Goal: Transaction & Acquisition: Purchase product/service

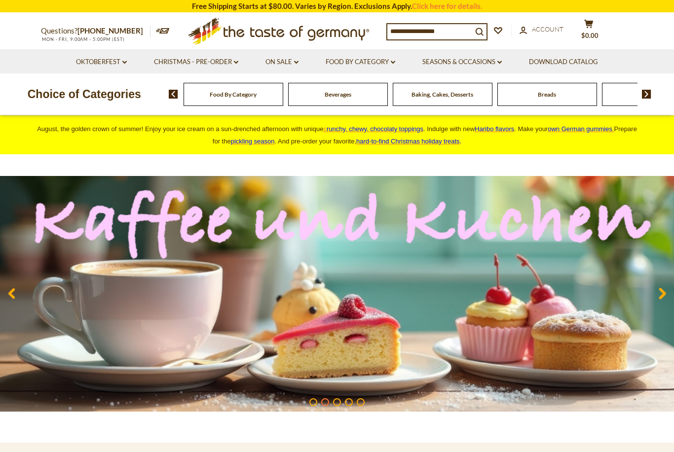
click at [344, 66] on link "Food By Category dropdown_arrow" at bounding box center [360, 62] width 70 height 11
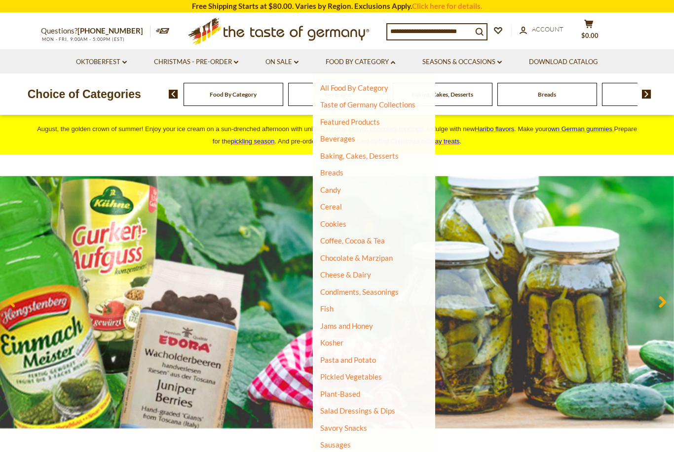
click at [328, 204] on link "Cereal" at bounding box center [331, 206] width 22 height 9
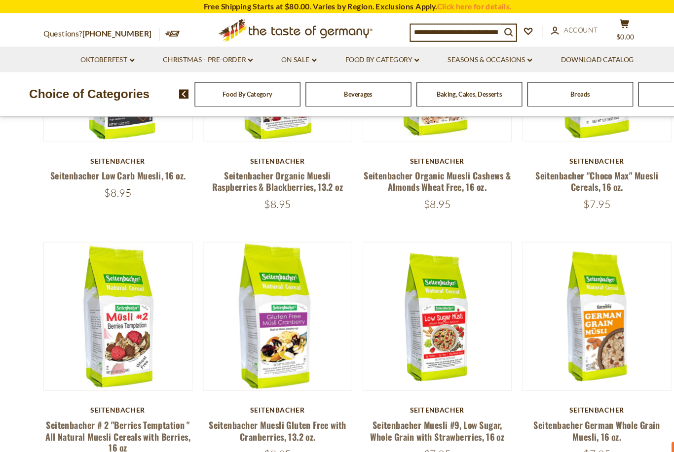
scroll to position [891, 0]
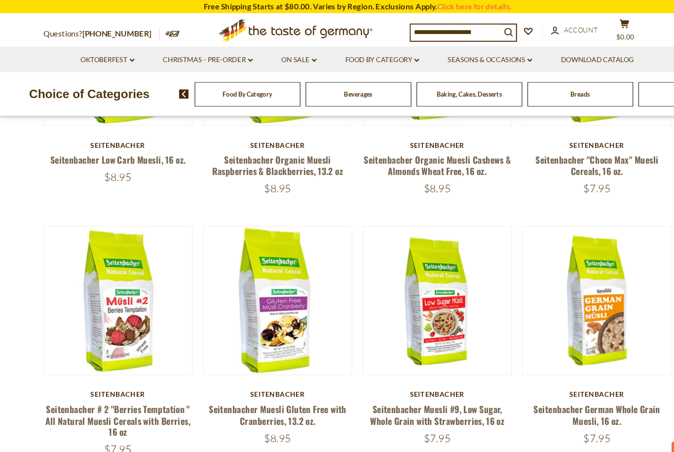
click at [71, 390] on link "Seitenbacher # 2 "Berries Temptation " All Natural Muesli Cereals with Berries,…" at bounding box center [111, 397] width 137 height 34
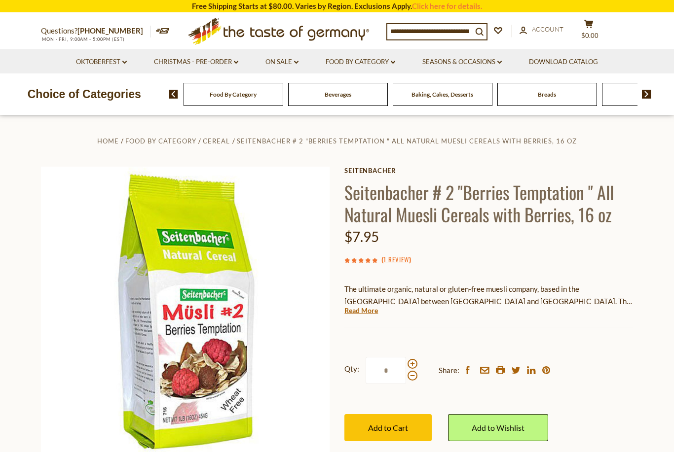
click at [354, 309] on link "Read More" at bounding box center [361, 311] width 34 height 10
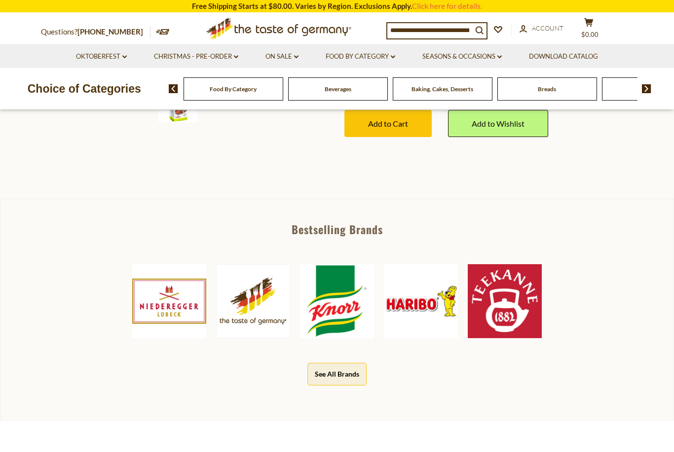
scroll to position [407, 0]
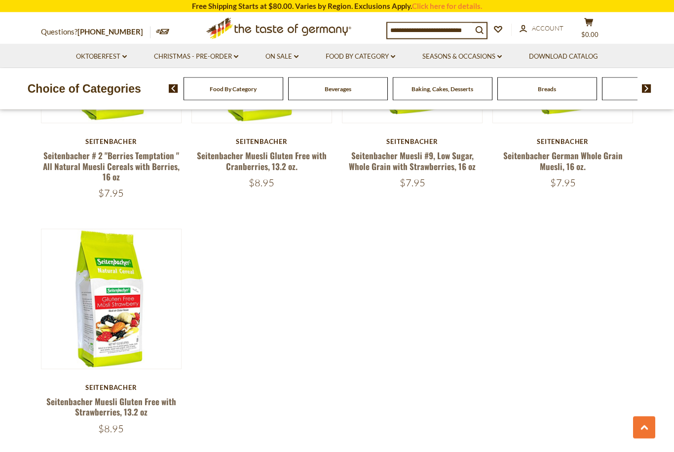
scroll to position [1121, 0]
click at [88, 402] on link "Seitenbacher Muesli Gluten Free with Strawberries, 13.2 oz" at bounding box center [111, 406] width 130 height 23
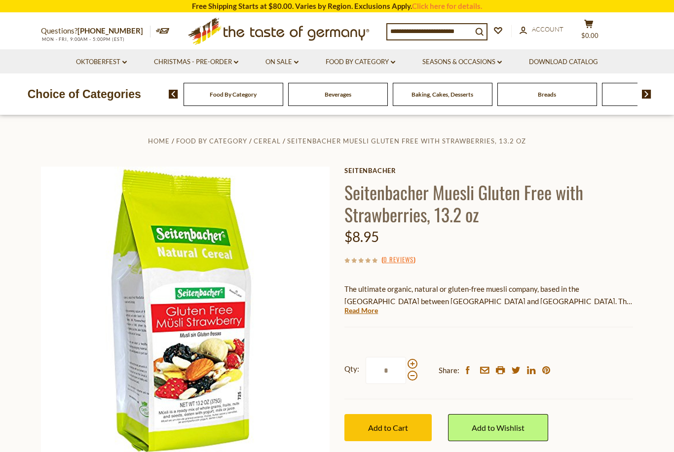
click at [365, 428] on button "Add to Cart" at bounding box center [387, 427] width 87 height 27
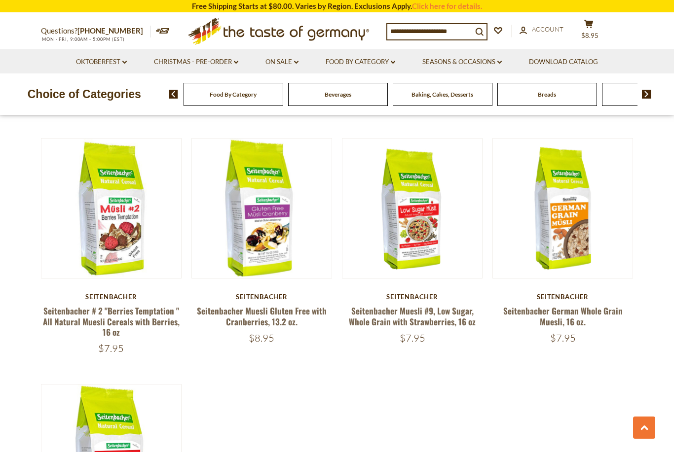
scroll to position [974, 0]
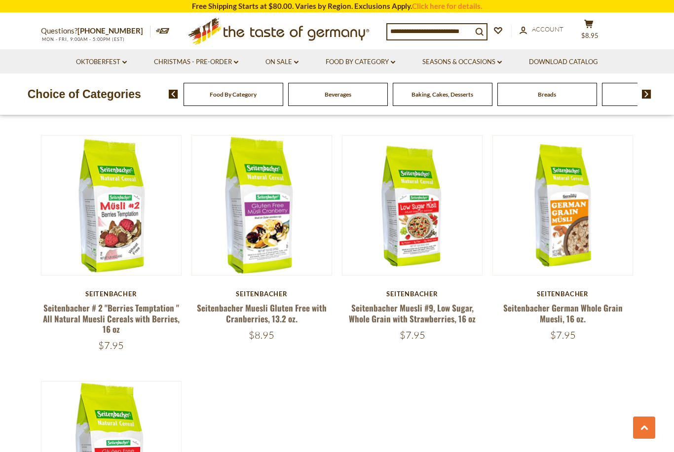
click at [69, 302] on link "Seitenbacher # 2 "Berries Temptation " All Natural Muesli Cereals with Berries,…" at bounding box center [111, 319] width 137 height 34
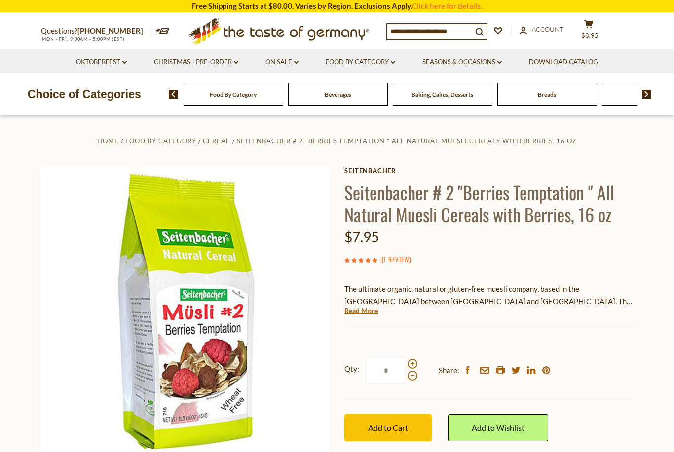
click at [369, 423] on span "Add to Cart" at bounding box center [388, 427] width 40 height 9
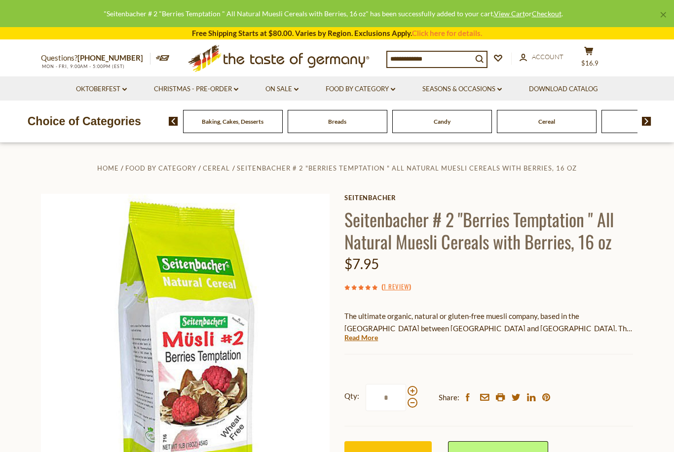
click at [178, 119] on div "Beverages" at bounding box center [128, 121] width 100 height 23
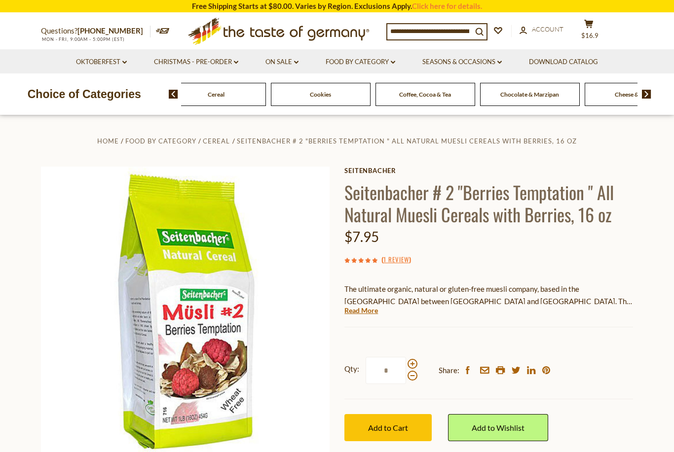
click at [266, 83] on div "Cereal" at bounding box center [216, 94] width 100 height 23
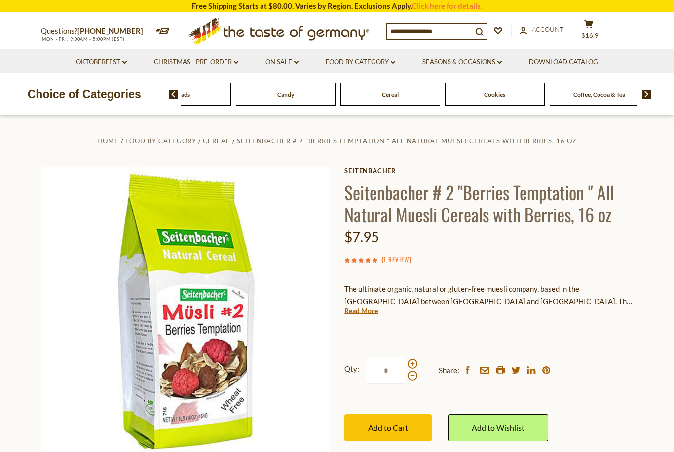
click at [279, 96] on span "Candy" at bounding box center [285, 94] width 17 height 7
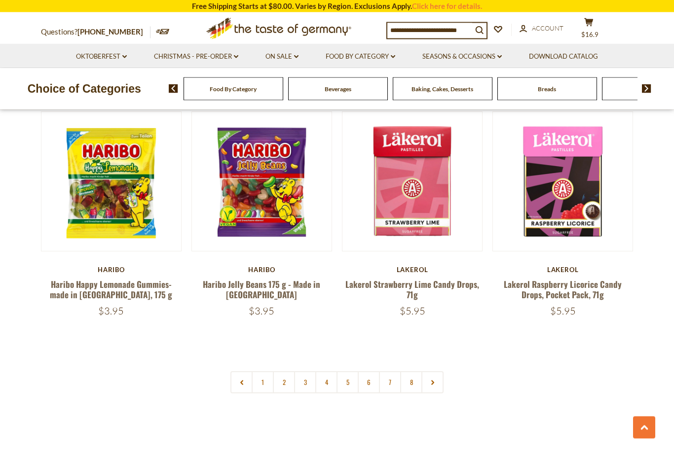
scroll to position [2242, 0]
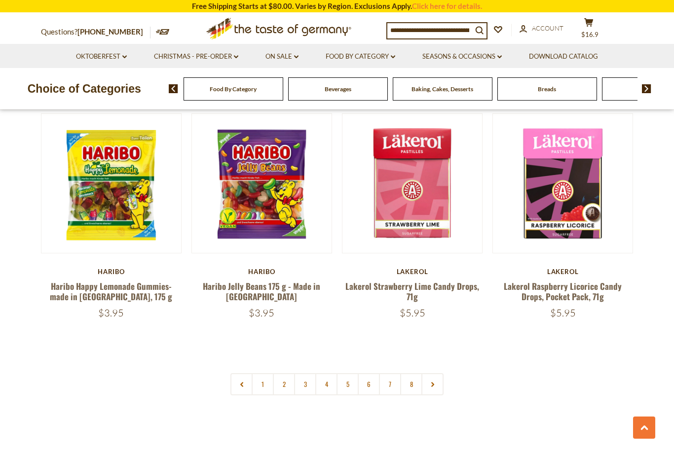
click at [305, 373] on link "3" at bounding box center [305, 384] width 22 height 22
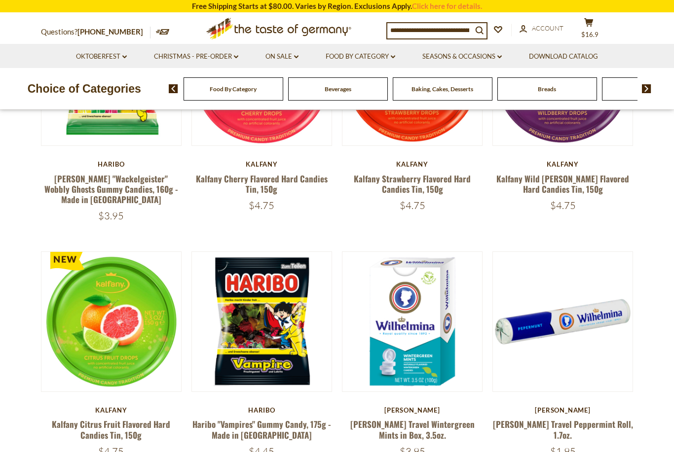
scroll to position [341, 0]
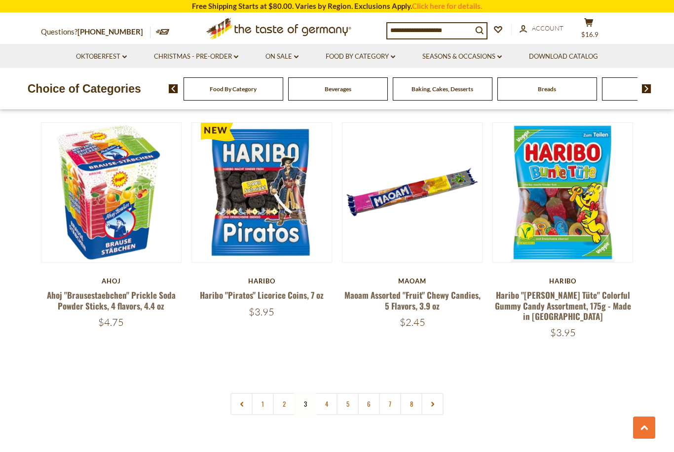
click at [375, 393] on link "6" at bounding box center [369, 404] width 22 height 22
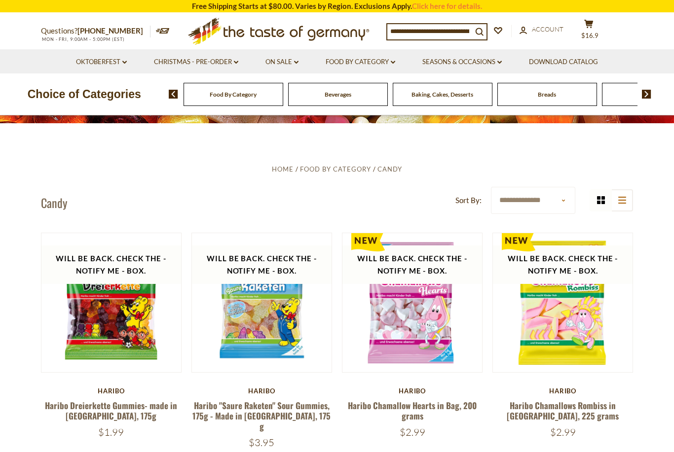
scroll to position [0, 0]
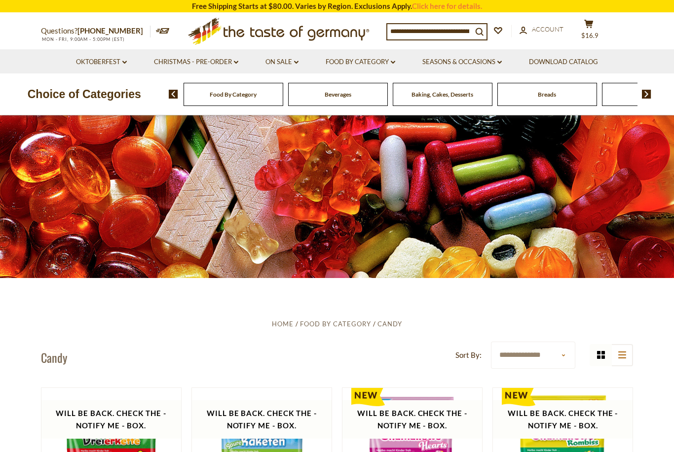
click at [213, 93] on span "Food By Category" at bounding box center [233, 94] width 47 height 7
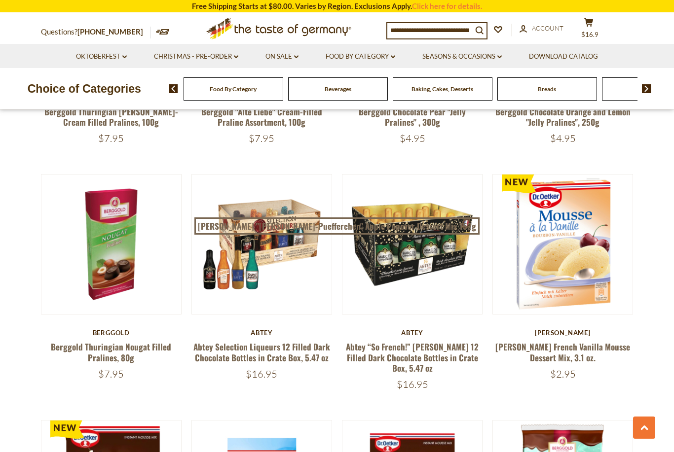
scroll to position [524, 0]
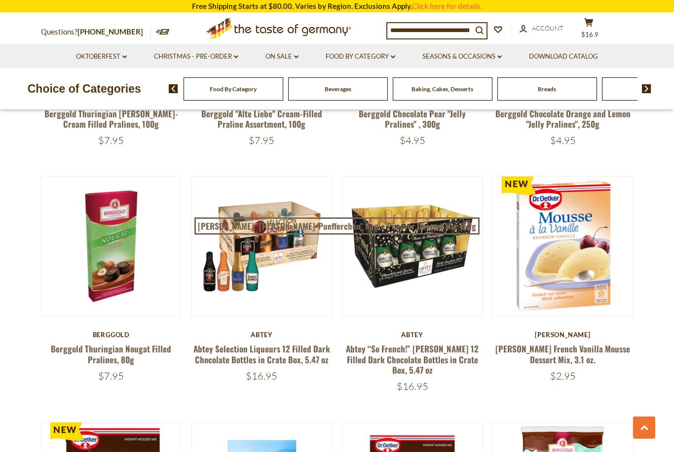
click at [89, 54] on link "Oktoberfest dropdown_arrow" at bounding box center [101, 56] width 51 height 11
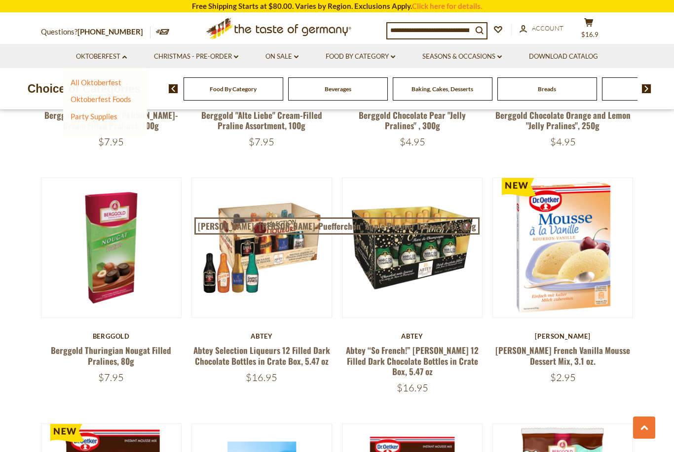
click at [75, 101] on link "Oktoberfest Foods" at bounding box center [101, 99] width 61 height 9
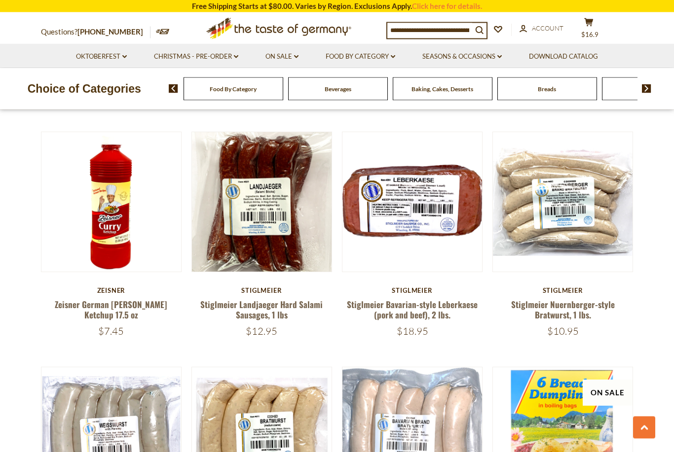
scroll to position [1800, 0]
click at [108, 34] on button "Quick View" at bounding box center [111, 22] width 67 height 22
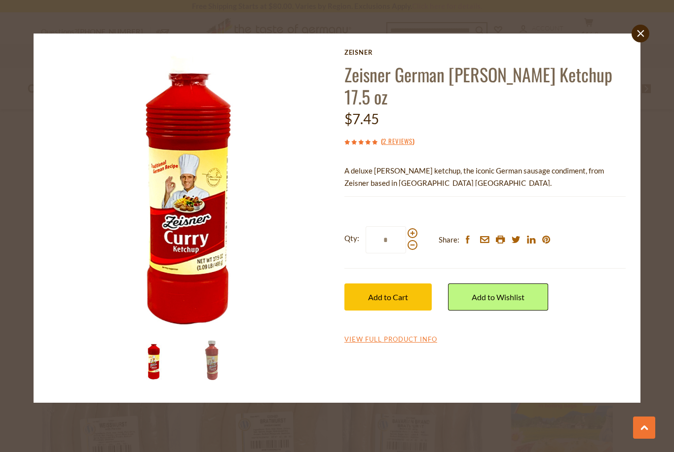
click at [413, 228] on span at bounding box center [412, 233] width 10 height 10
click at [406, 226] on input "*" at bounding box center [385, 239] width 40 height 27
click at [413, 228] on span at bounding box center [412, 233] width 10 height 10
click at [406, 226] on input "*" at bounding box center [385, 239] width 40 height 27
type input "*"
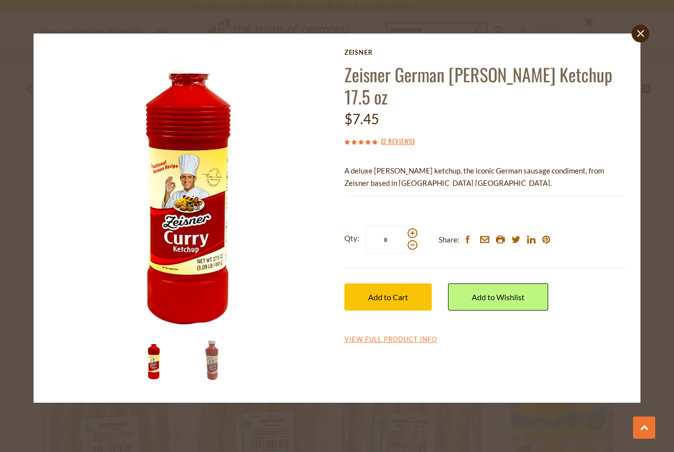
click at [411, 284] on button "Add to Cart" at bounding box center [387, 297] width 87 height 27
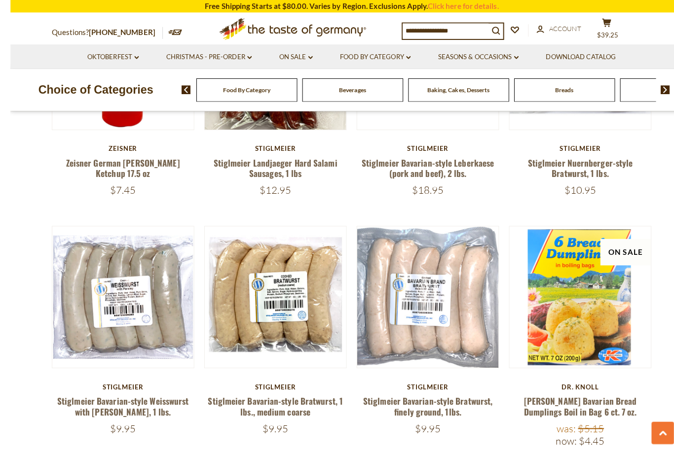
scroll to position [1944, 0]
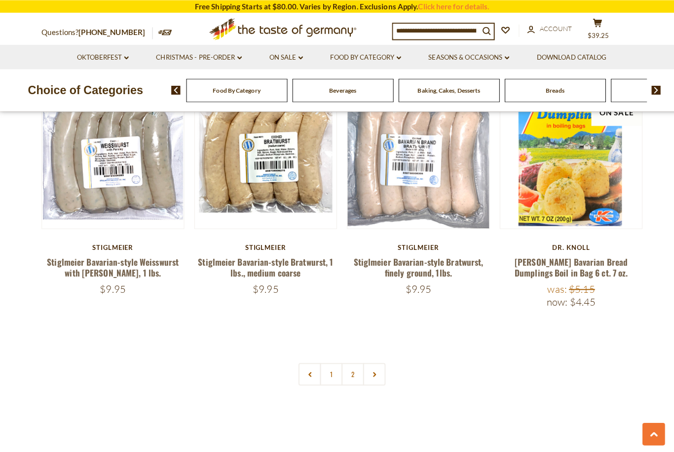
scroll to position [2087, 0]
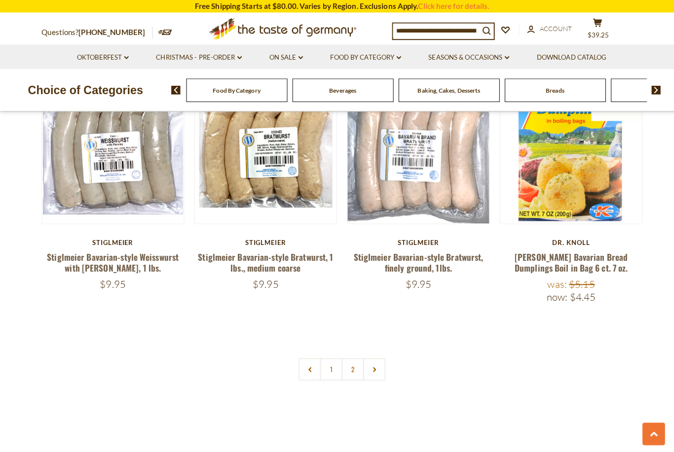
click at [376, 353] on link at bounding box center [369, 364] width 22 height 22
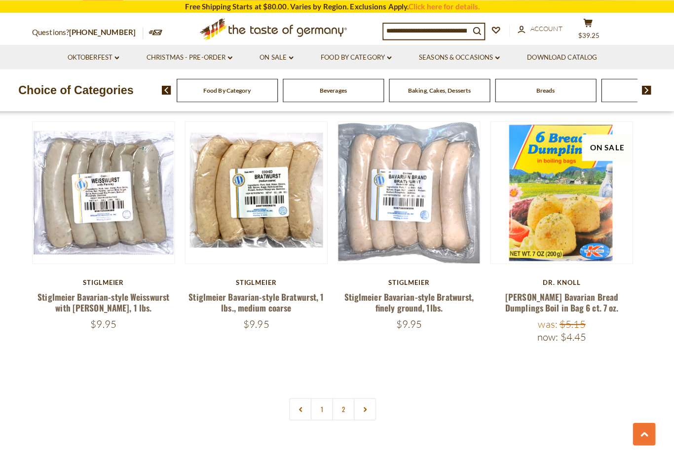
scroll to position [2047, 0]
click at [353, 54] on link "Food By Category dropdown_arrow" at bounding box center [360, 56] width 70 height 11
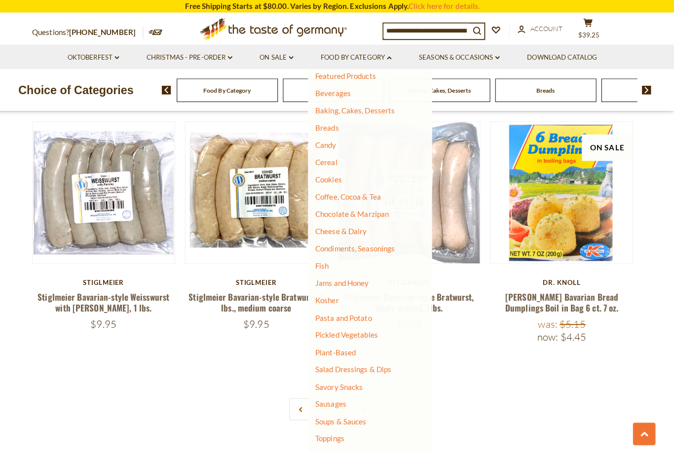
scroll to position [41, 0]
click at [328, 386] on ul "All Food By Category Taste of Germany Collections Featured Products Beverages B…" at bounding box center [370, 263] width 100 height 452
click at [320, 377] on link "Savory Snacks" at bounding box center [343, 381] width 47 height 9
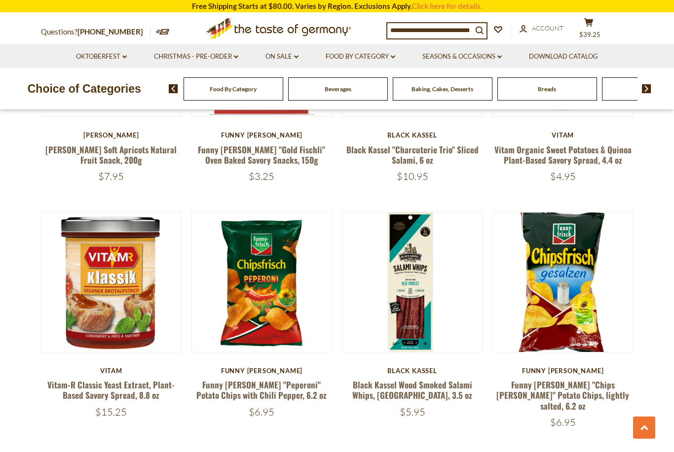
scroll to position [1402, 0]
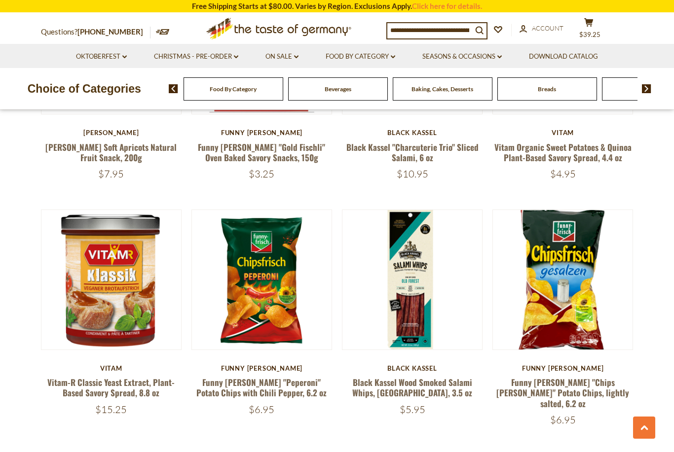
click at [368, 376] on link "Black Kassel Wood Smoked Salami Whips, [GEOGRAPHIC_DATA], 3.5 oz" at bounding box center [412, 387] width 120 height 23
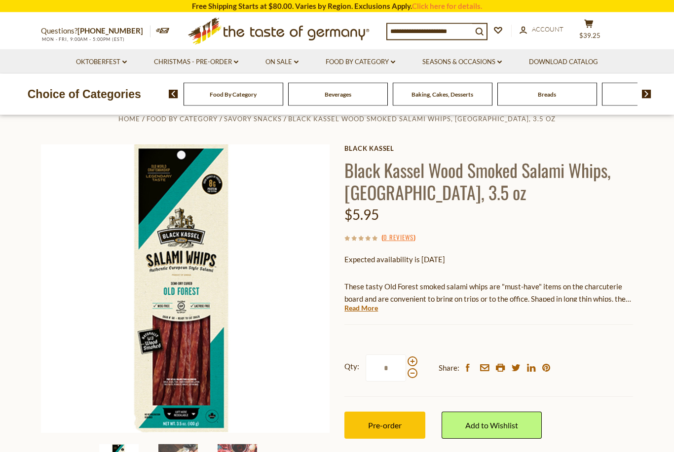
scroll to position [24, 0]
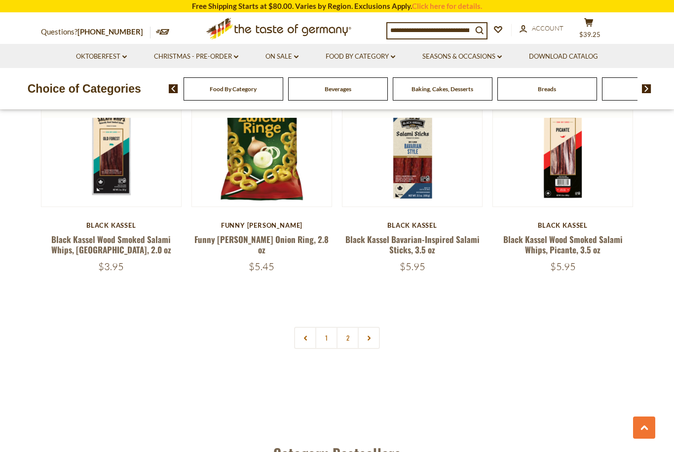
scroll to position [2248, 0]
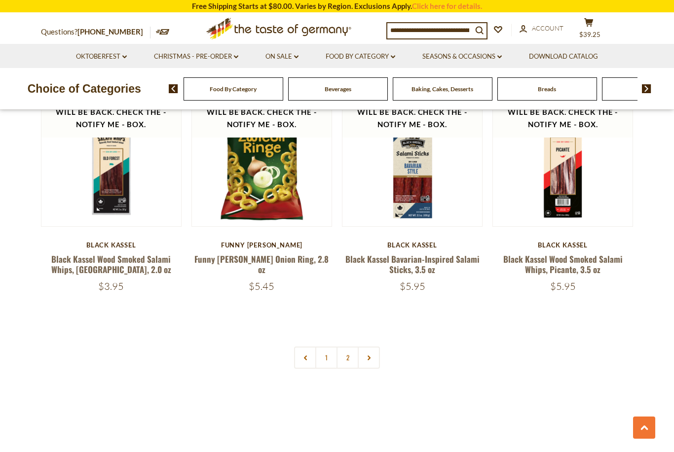
click at [349, 347] on link "2" at bounding box center [347, 358] width 22 height 22
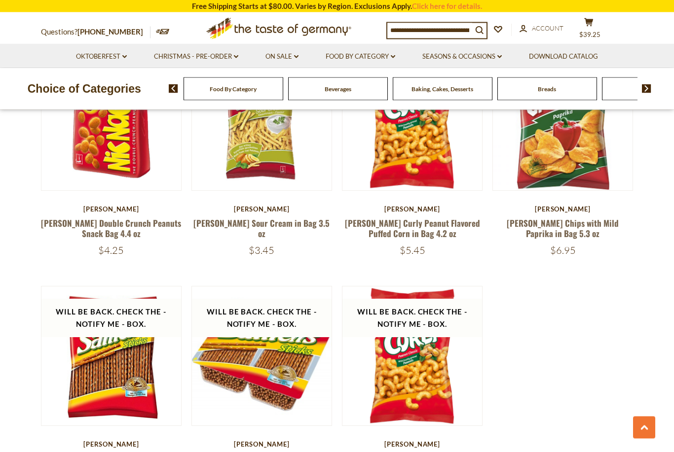
scroll to position [573, 0]
